Goal: Transaction & Acquisition: Purchase product/service

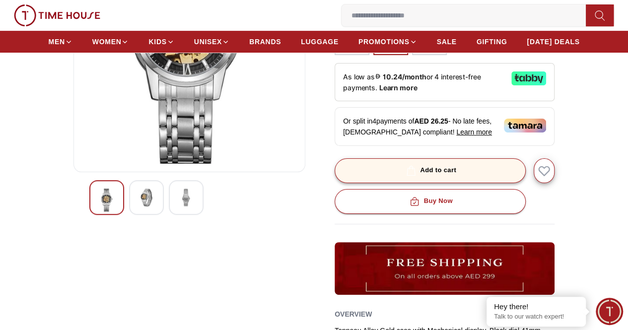
scroll to position [149, 0]
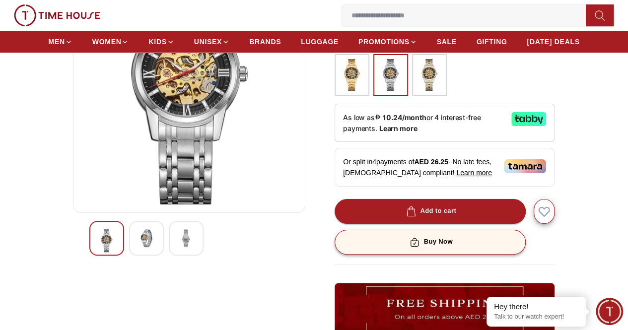
click at [453, 242] on div "Buy Now" at bounding box center [430, 241] width 45 height 11
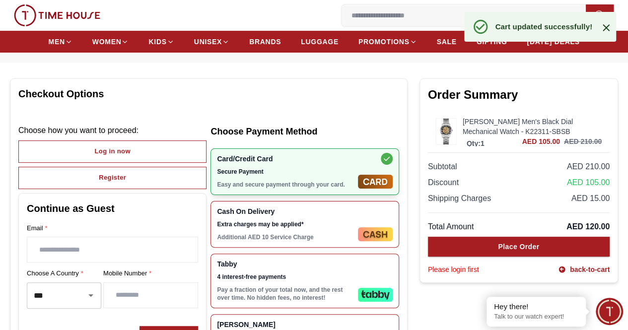
scroll to position [50, 0]
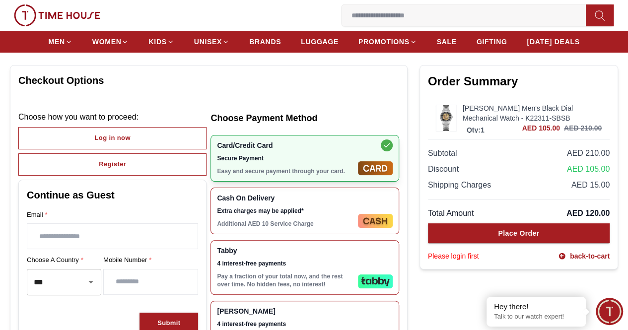
click at [572, 191] on span "AED 15.00" at bounding box center [591, 185] width 38 height 12
click at [567, 219] on span "AED 120.00" at bounding box center [588, 214] width 43 height 12
